Goal: Task Accomplishment & Management: Manage account settings

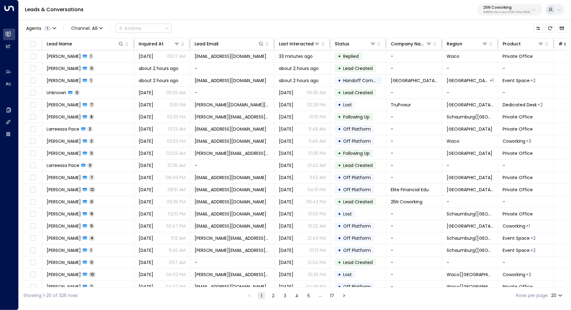
click at [501, 12] on p "3b9800f4-81ca-4ec0-8758-72fbe4763f36" at bounding box center [506, 12] width 47 height 2
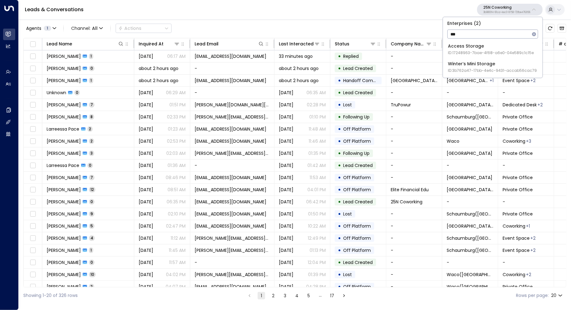
type input "***"
click at [466, 44] on div "Access Storage ID: 17248963-7bae-4f68-a6e0-04e589c1c15e" at bounding box center [491, 49] width 86 height 13
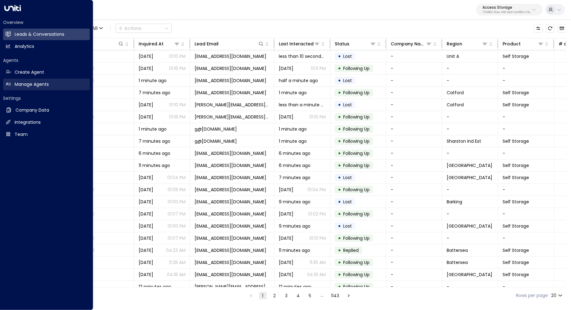
click at [18, 79] on link "Manage Agents Manage Agents" at bounding box center [46, 84] width 87 height 11
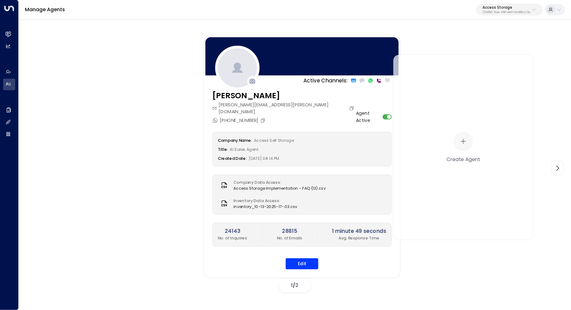
click at [308, 250] on div "Company Name: Access Self Storage Title: AI Sales Agent Created Date: [DATE] 08…" at bounding box center [302, 200] width 180 height 137
click at [308, 258] on button "Edit" at bounding box center [301, 263] width 33 height 11
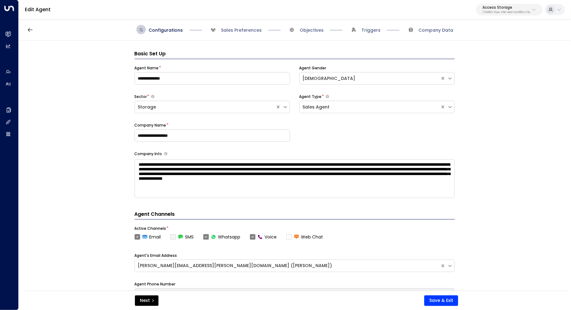
scroll to position [9, 0]
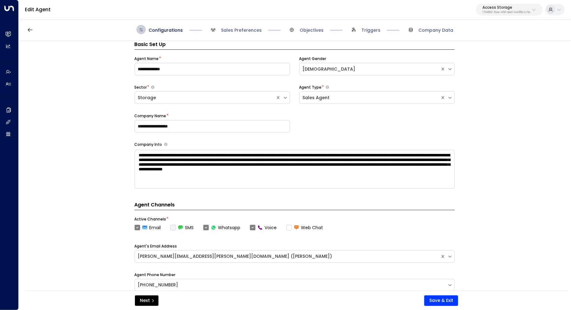
click at [437, 294] on div "Next Save & Exit" at bounding box center [296, 299] width 543 height 19
click at [437, 299] on button "Save & Exit" at bounding box center [441, 300] width 34 height 11
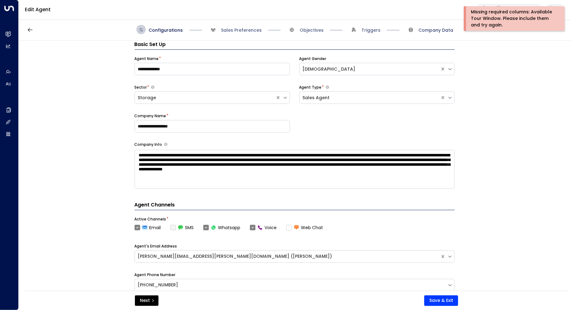
click at [437, 31] on span "Company Data" at bounding box center [435, 30] width 35 height 6
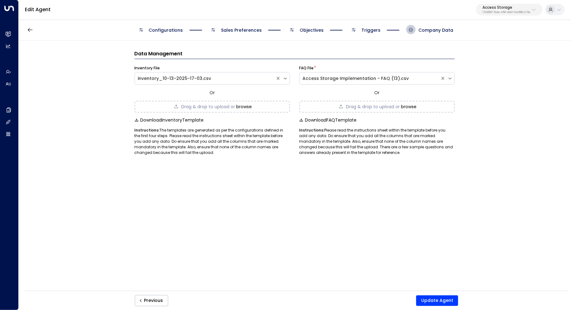
click at [372, 30] on span "Triggers" at bounding box center [370, 30] width 19 height 6
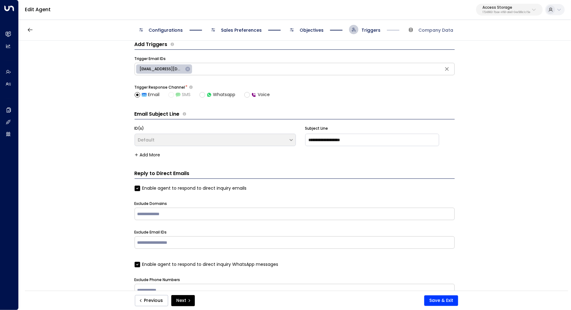
scroll to position [26, 0]
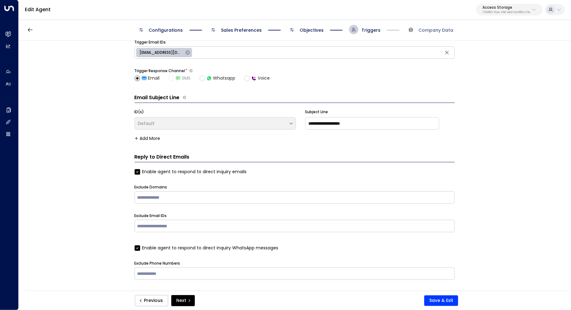
click at [317, 28] on span "Objectives" at bounding box center [311, 30] width 24 height 6
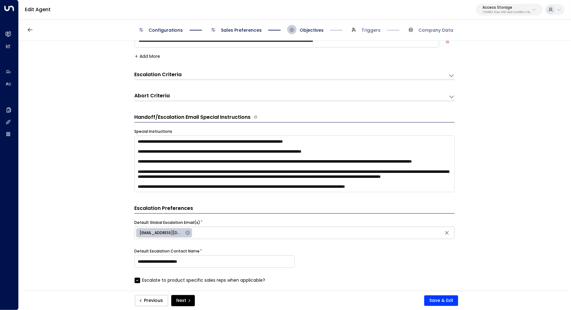
scroll to position [21, 0]
